Goal: Download file/media

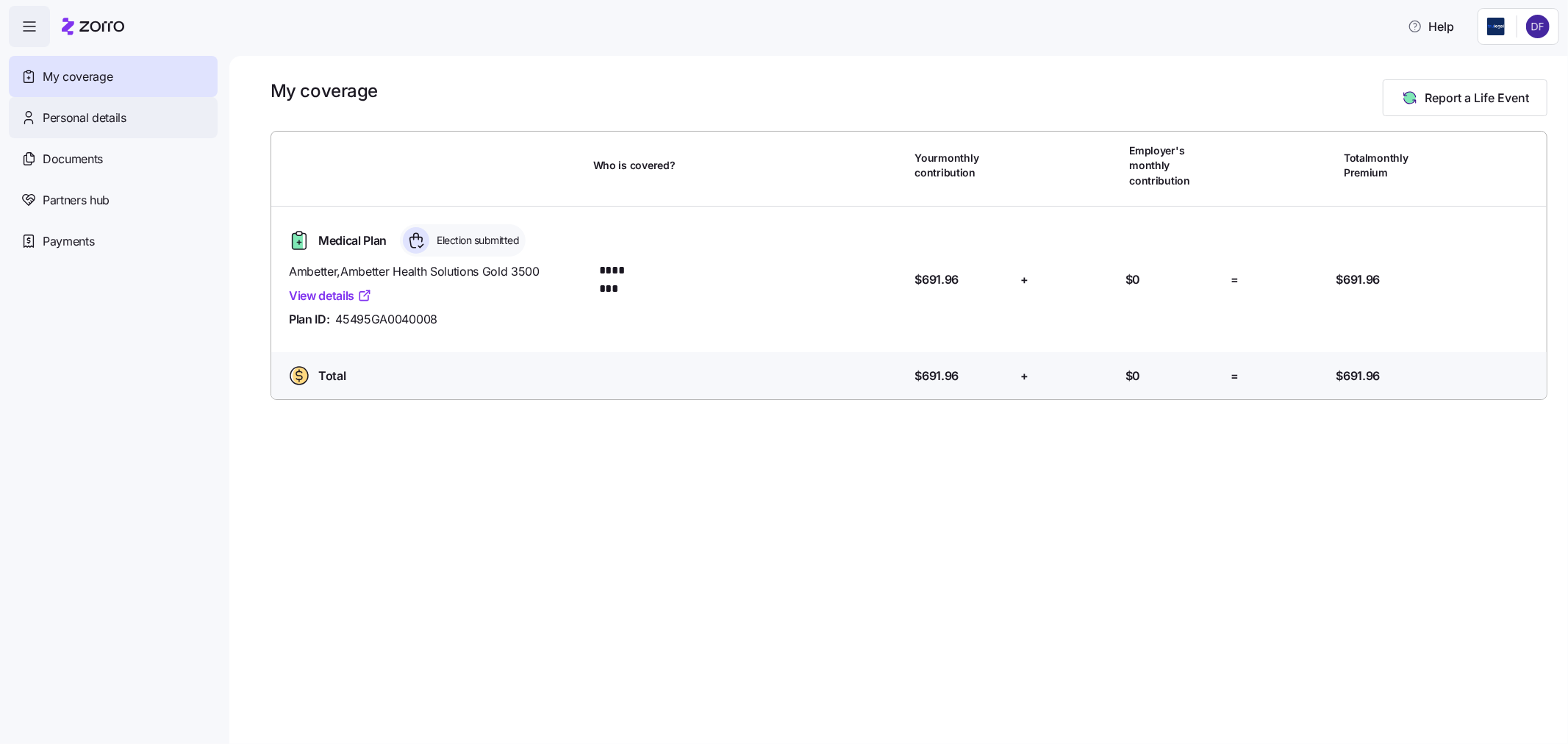
click at [54, 125] on span "Personal details" at bounding box center [85, 118] width 84 height 18
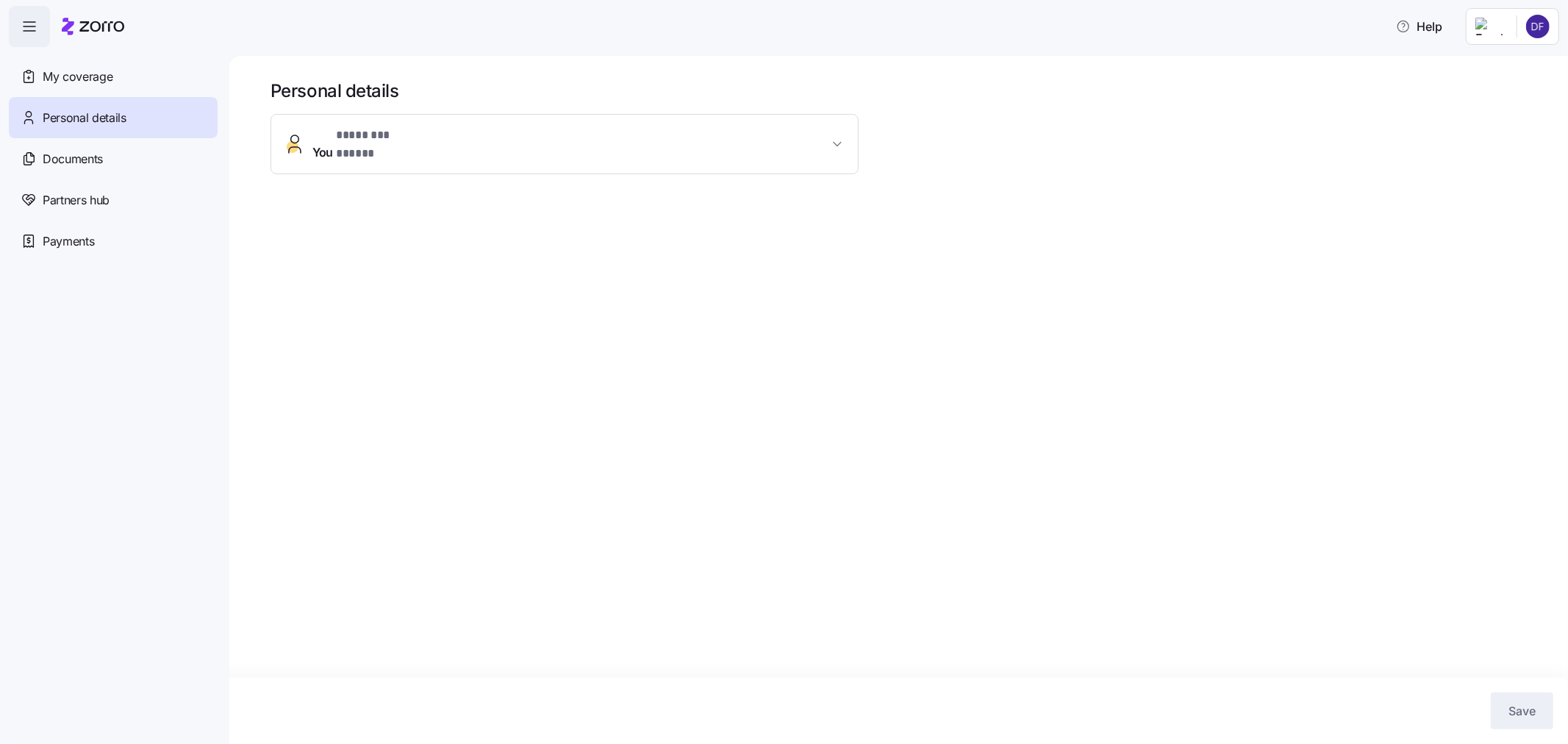
click at [77, 152] on span "Documents" at bounding box center [73, 159] width 60 height 18
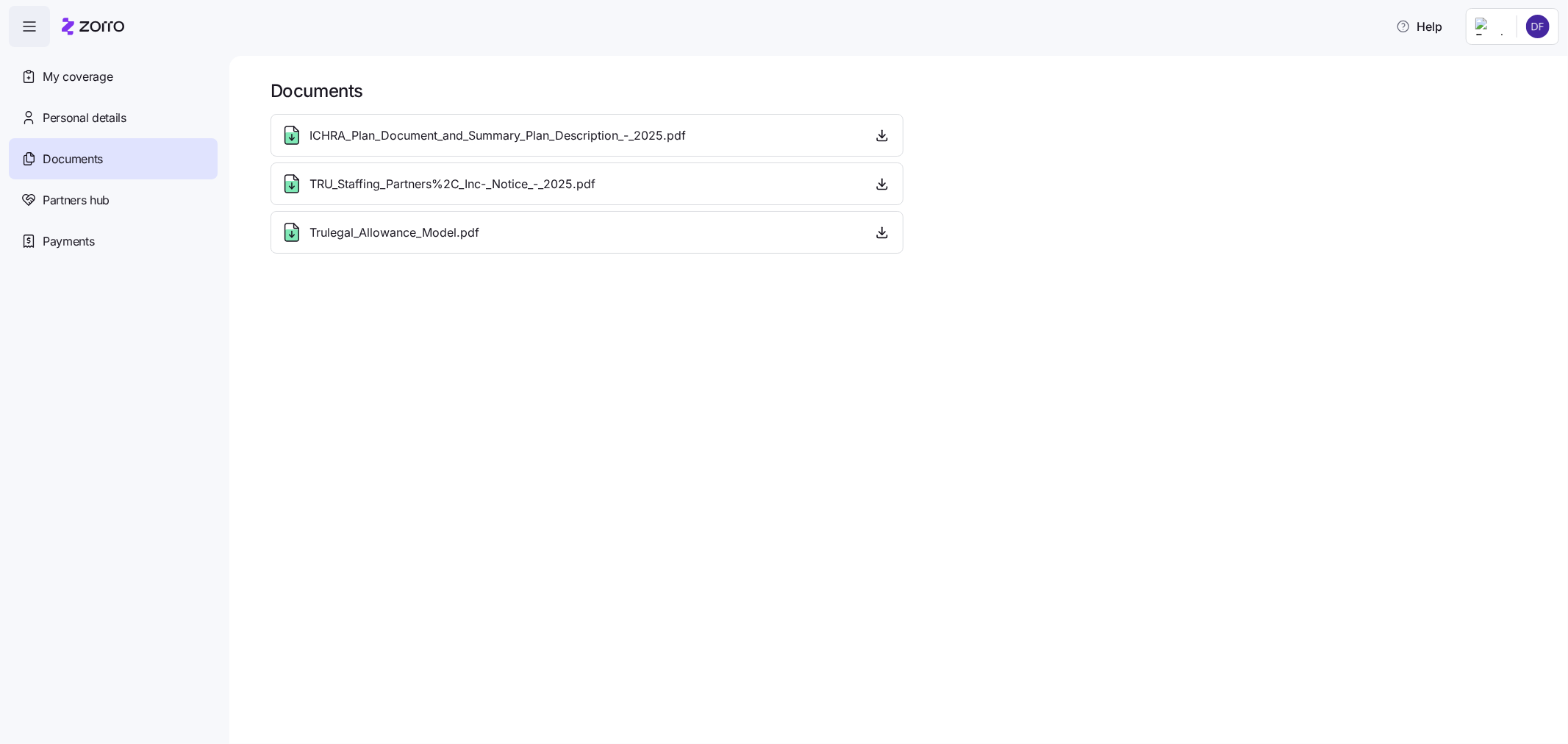
click at [383, 246] on div "Trulegal_Allowance_Model.pdf" at bounding box center [587, 232] width 633 height 43
click at [292, 233] on icon at bounding box center [292, 235] width 0 height 6
click at [882, 232] on icon "button" at bounding box center [881, 232] width 15 height 15
click at [882, 131] on icon "button" at bounding box center [882, 134] width 0 height 7
click at [68, 196] on span "Partners hub" at bounding box center [76, 200] width 67 height 18
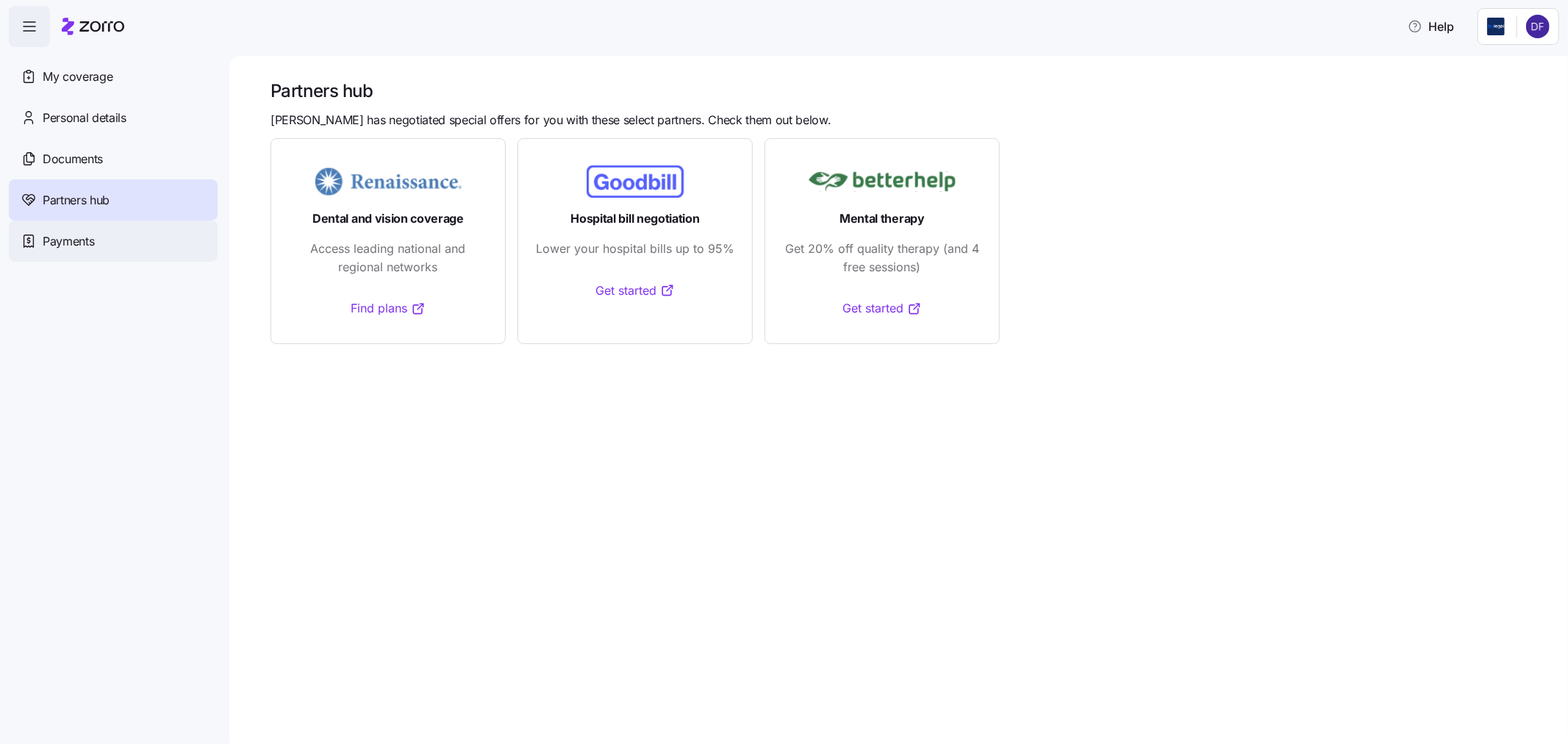
click at [71, 245] on span "Payments" at bounding box center [68, 241] width 51 height 18
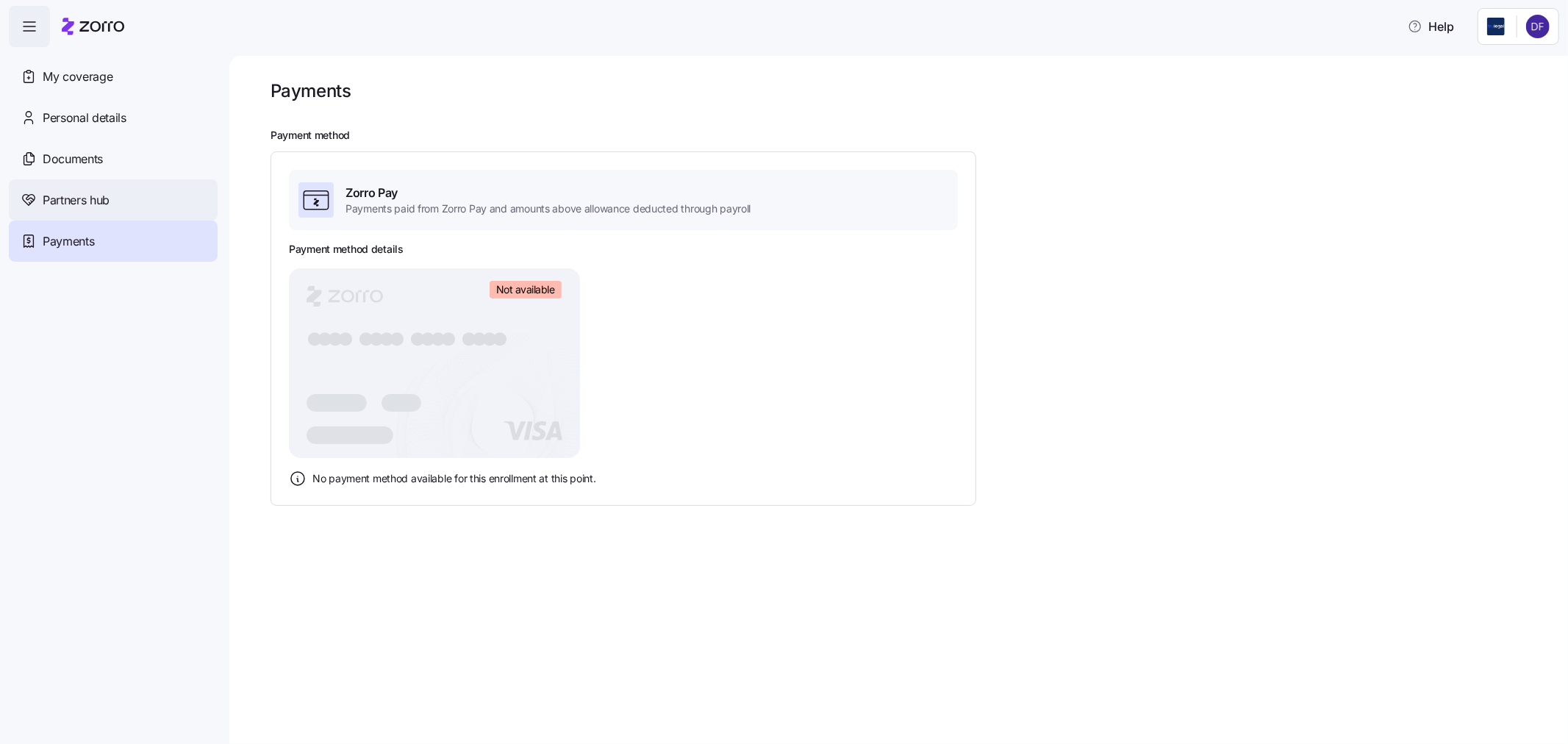
click at [79, 200] on span "Partners hub" at bounding box center [76, 200] width 67 height 18
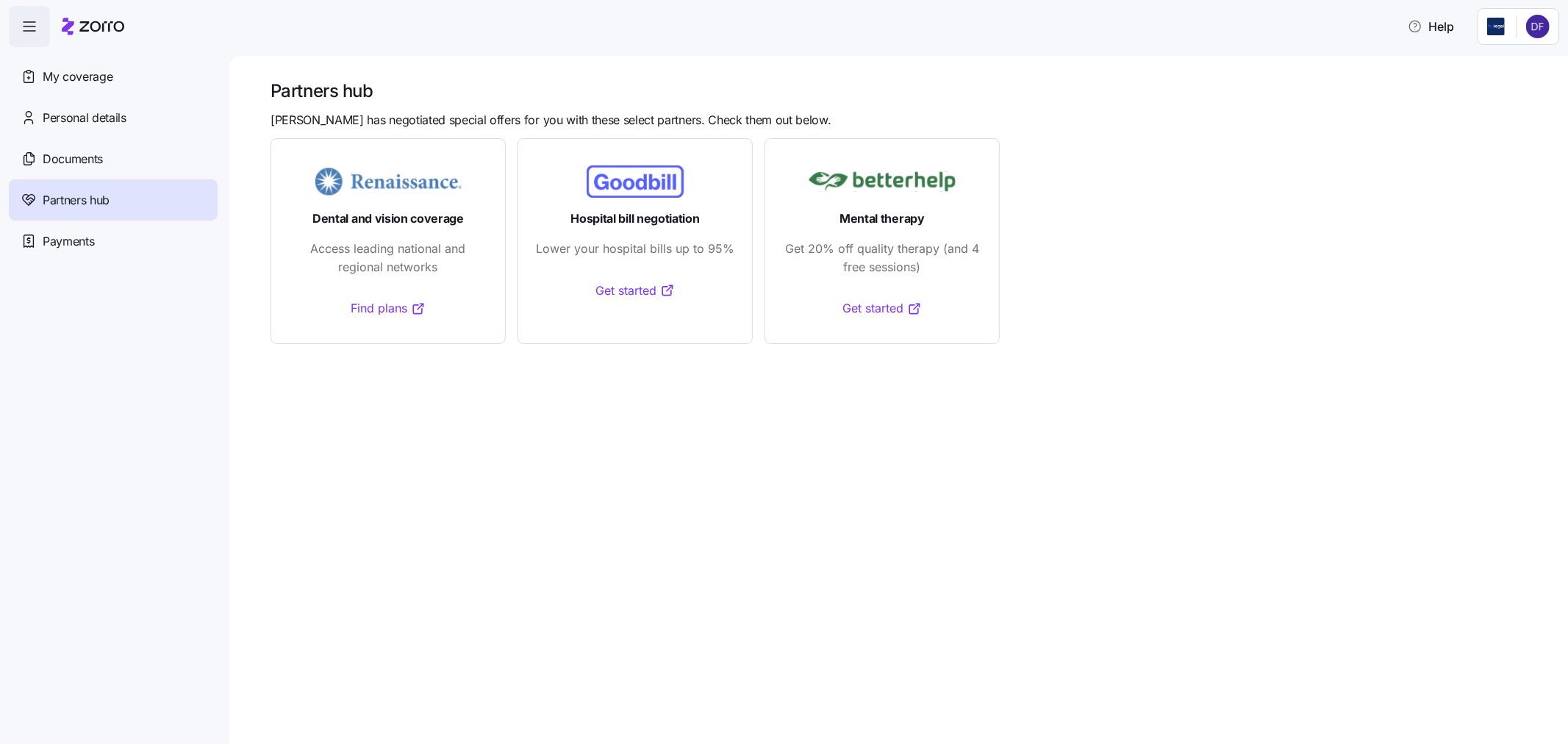
click at [370, 309] on link "Find plans" at bounding box center [389, 308] width 74 height 18
click at [68, 172] on div "Documents" at bounding box center [113, 158] width 209 height 41
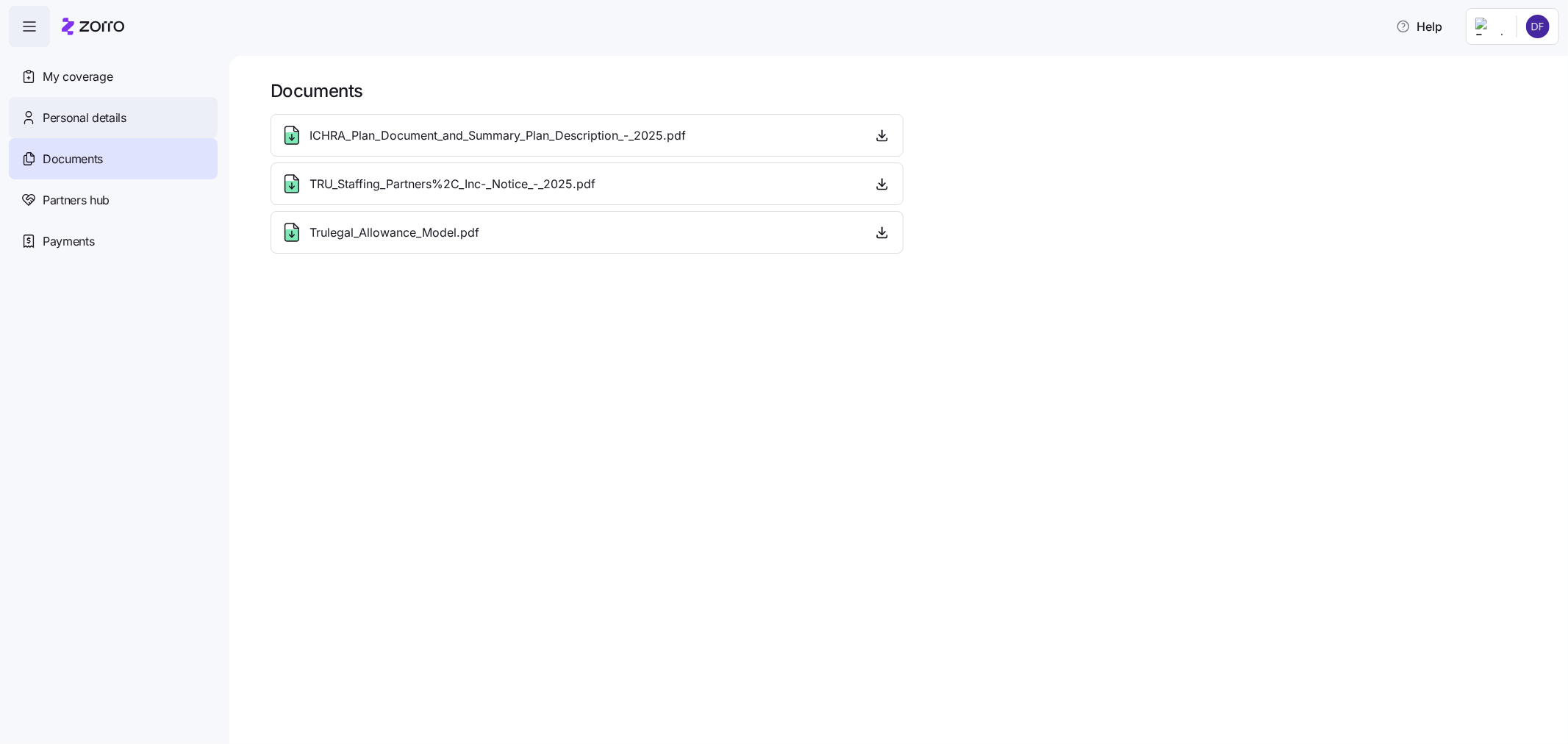
click at [68, 121] on span "Personal details" at bounding box center [85, 118] width 84 height 18
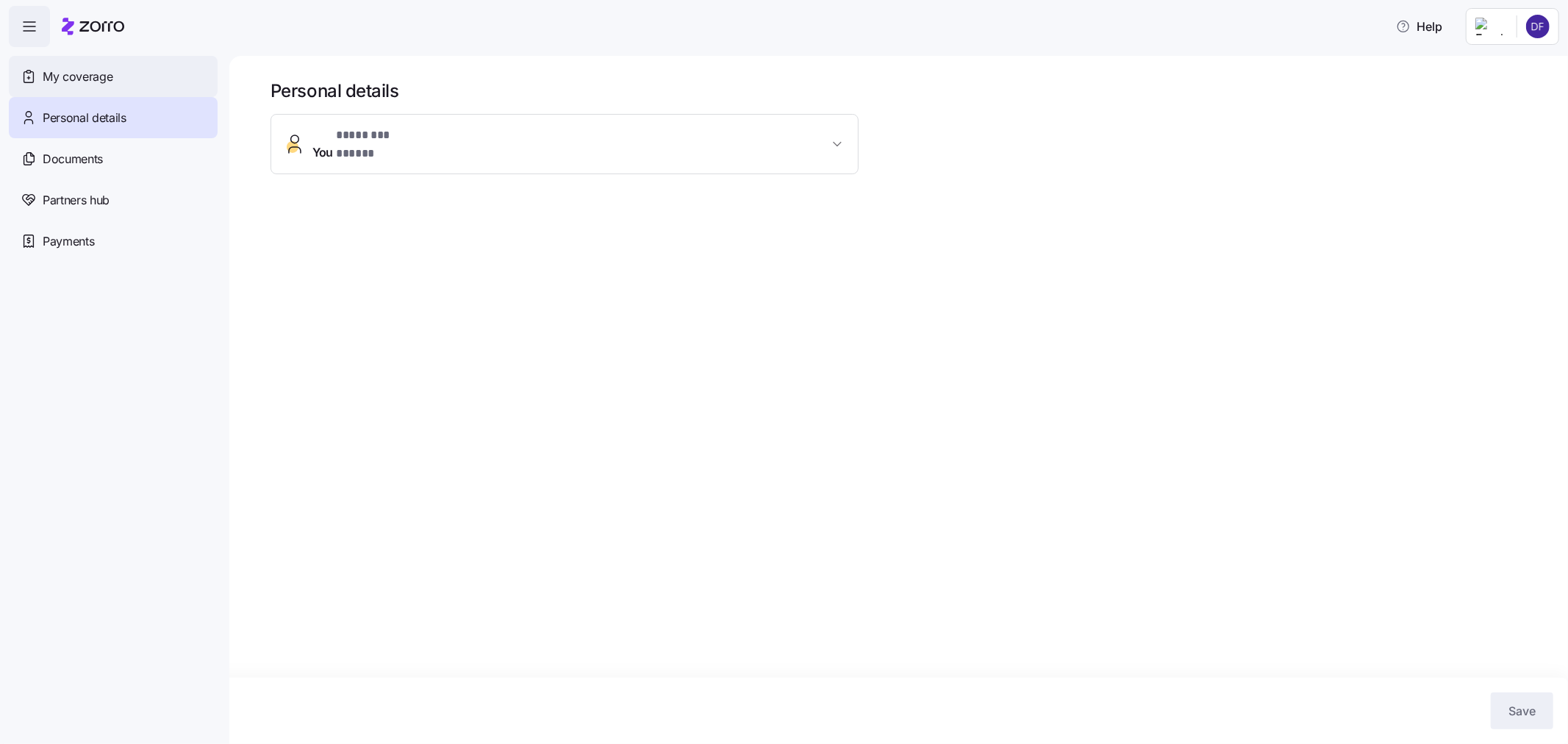
click at [96, 78] on span "My coverage" at bounding box center [78, 77] width 70 height 18
